Goal: Transaction & Acquisition: Purchase product/service

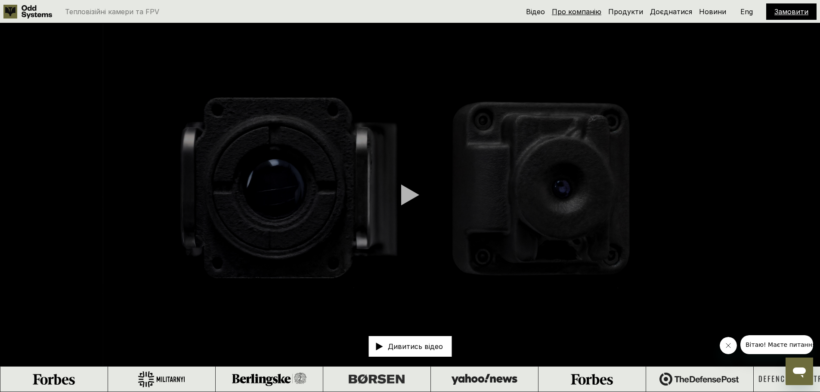
click at [590, 13] on link "Про компанію" at bounding box center [577, 11] width 50 height 9
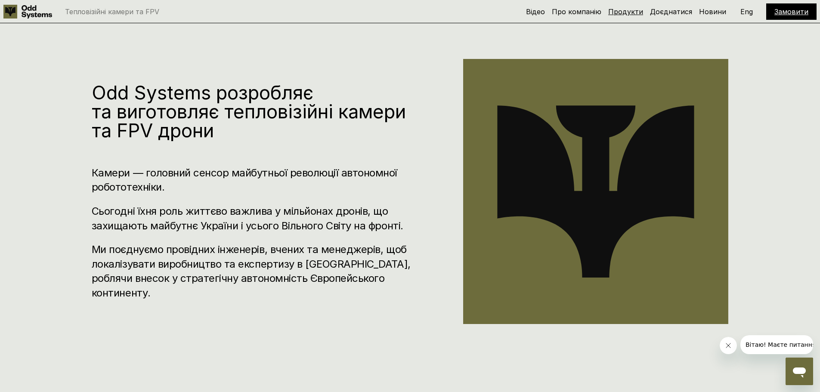
click at [618, 12] on link "Продукти" at bounding box center [625, 11] width 35 height 9
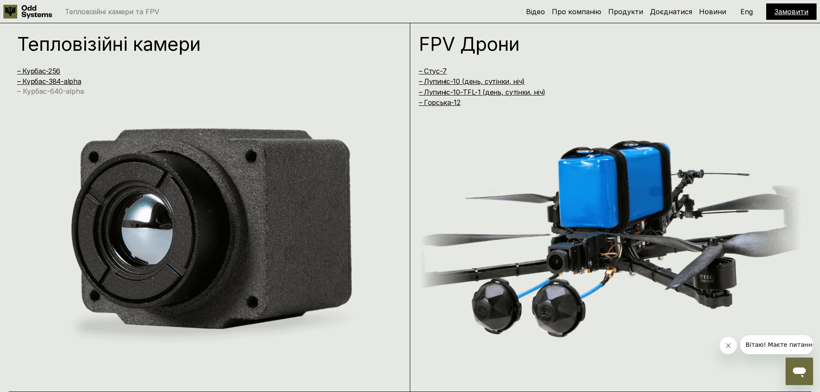
click at [66, 92] on link "– Курбас-640-alpha" at bounding box center [50, 91] width 67 height 9
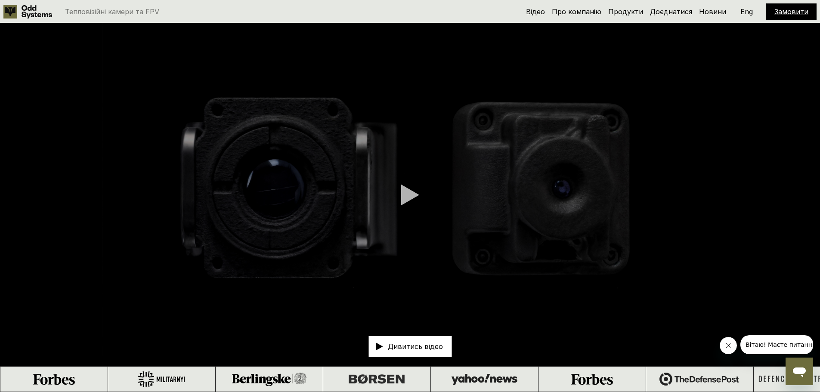
click at [786, 10] on link "Замовити" at bounding box center [792, 11] width 34 height 9
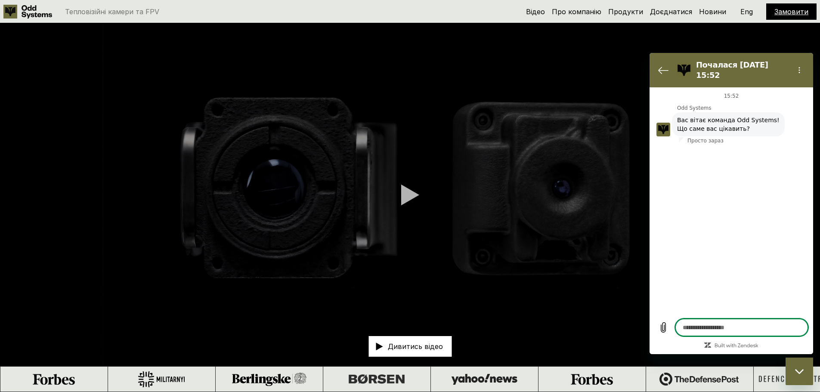
type textarea "*"
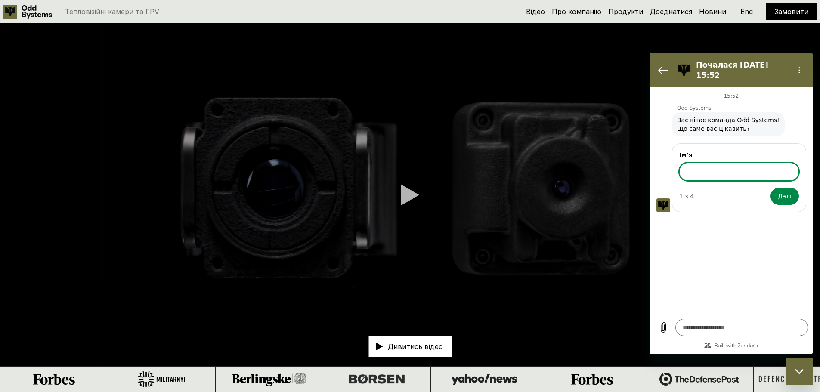
click at [630, 62] on video at bounding box center [410, 194] width 820 height 343
click at [729, 37] on video at bounding box center [410, 194] width 820 height 343
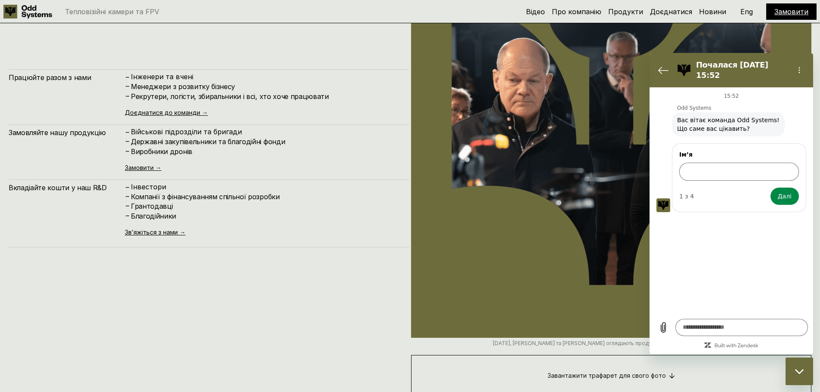
scroll to position [3876, 0]
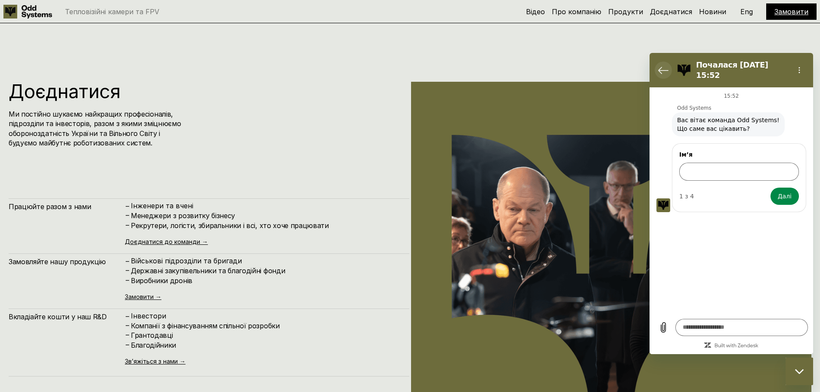
click at [664, 70] on icon "Повернутися до списку розмов" at bounding box center [663, 70] width 10 height 10
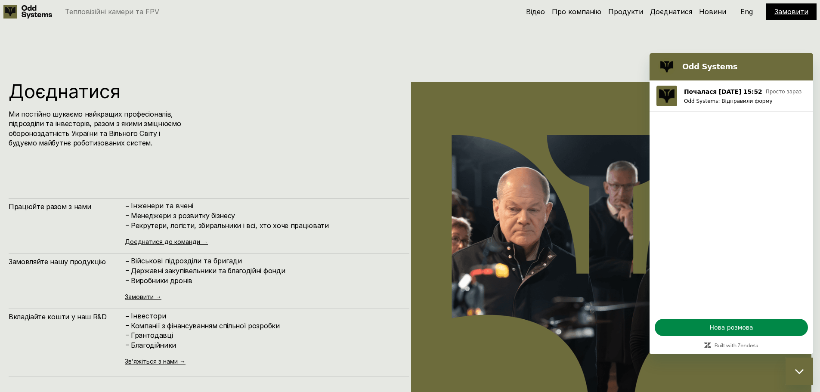
click at [807, 373] on div "Закрити вікно обміну повідомленнями" at bounding box center [800, 372] width 26 height 26
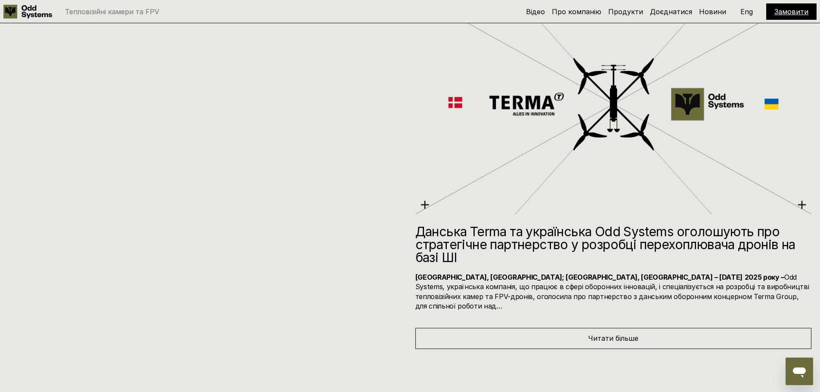
scroll to position [4709, 0]
